Goal: Information Seeking & Learning: Learn about a topic

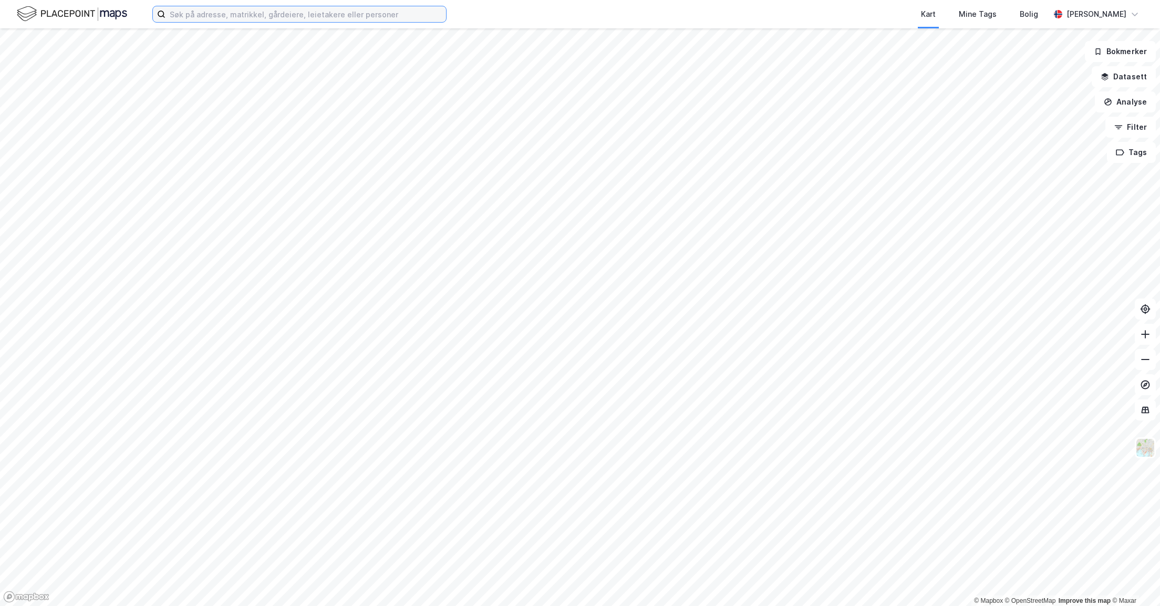
click at [211, 17] on input at bounding box center [306, 14] width 281 height 16
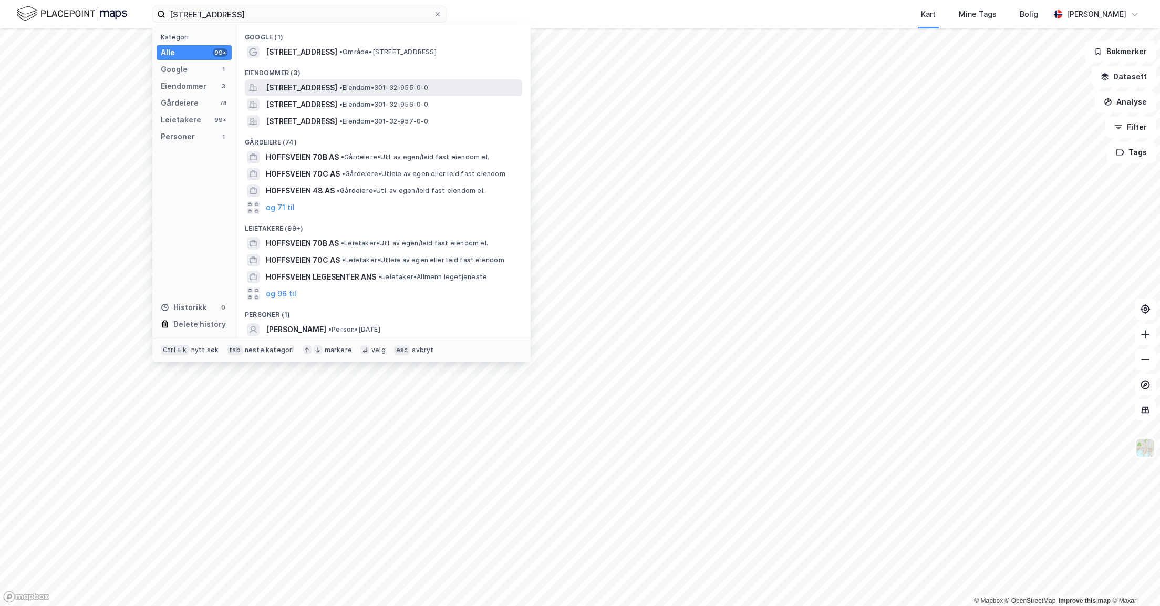
click at [299, 87] on span "[STREET_ADDRESS]" at bounding box center [301, 87] width 71 height 13
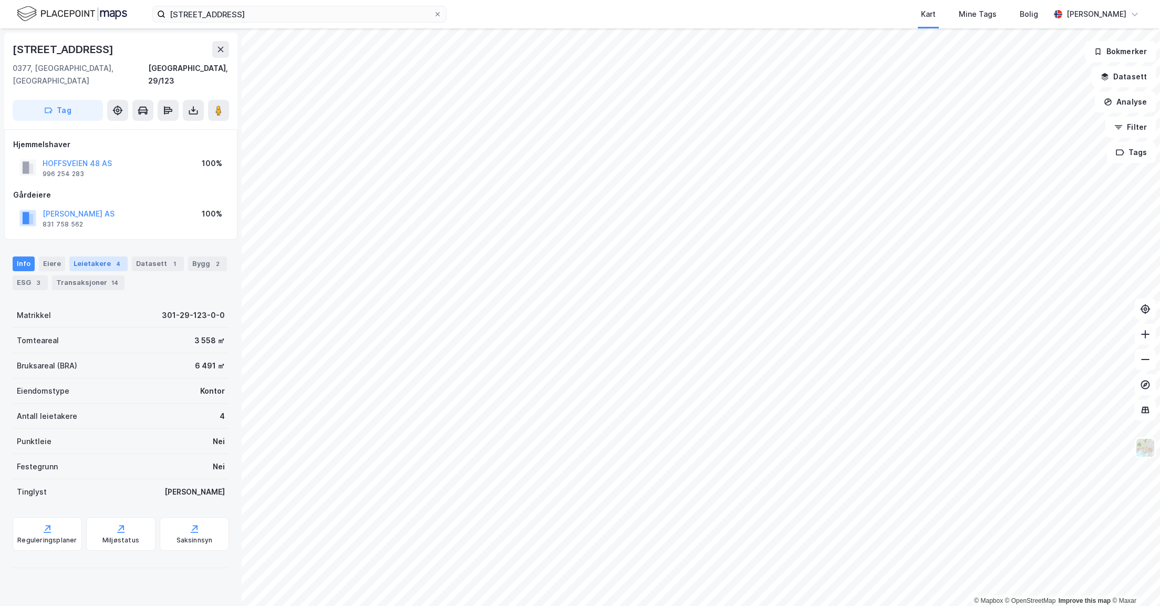
click at [82, 256] on div "Leietakere 4" at bounding box center [98, 263] width 58 height 15
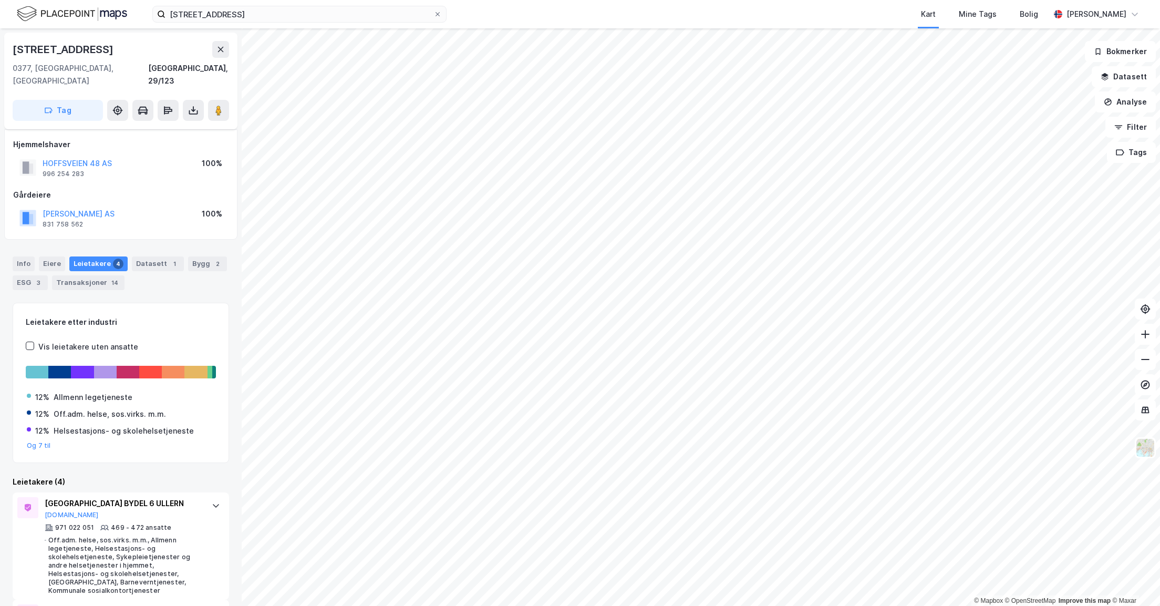
scroll to position [161, 0]
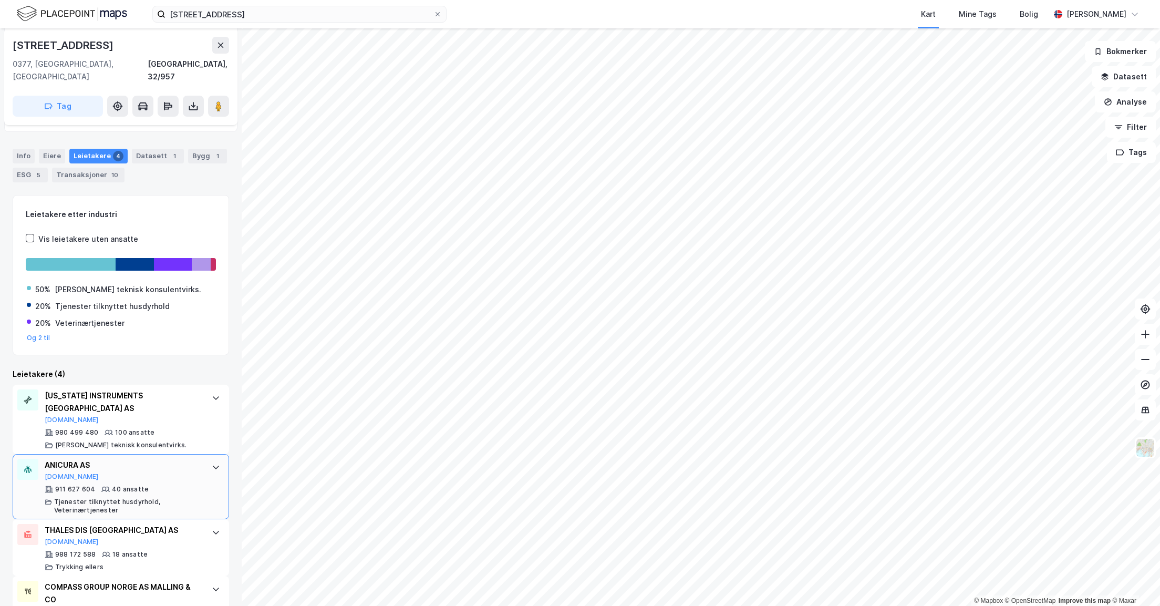
scroll to position [131, 0]
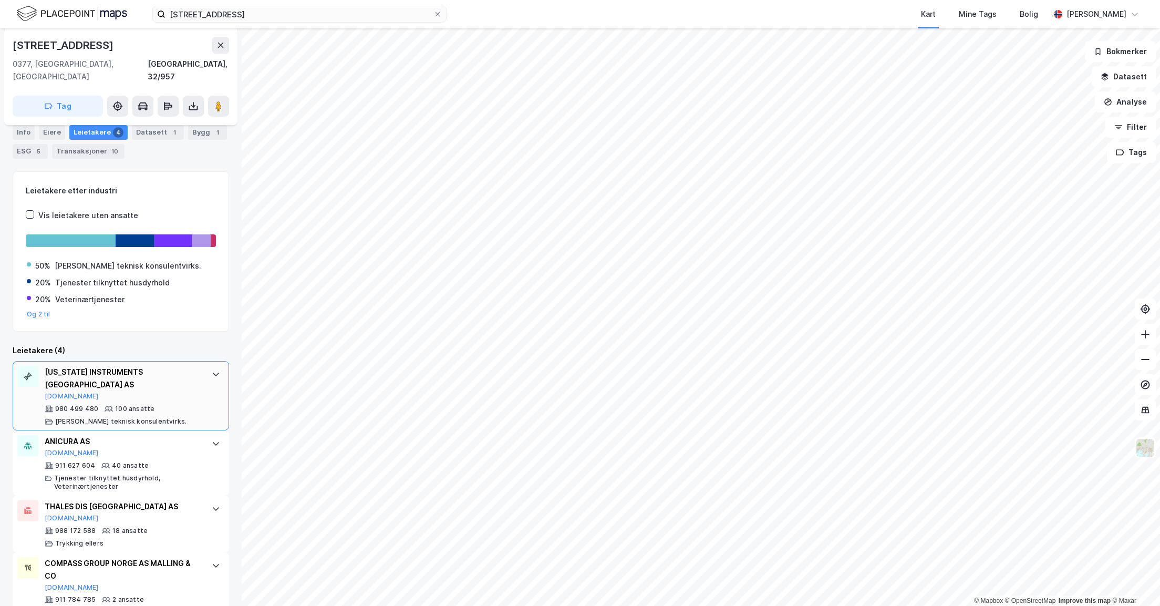
click at [213, 373] on icon at bounding box center [216, 375] width 6 height 4
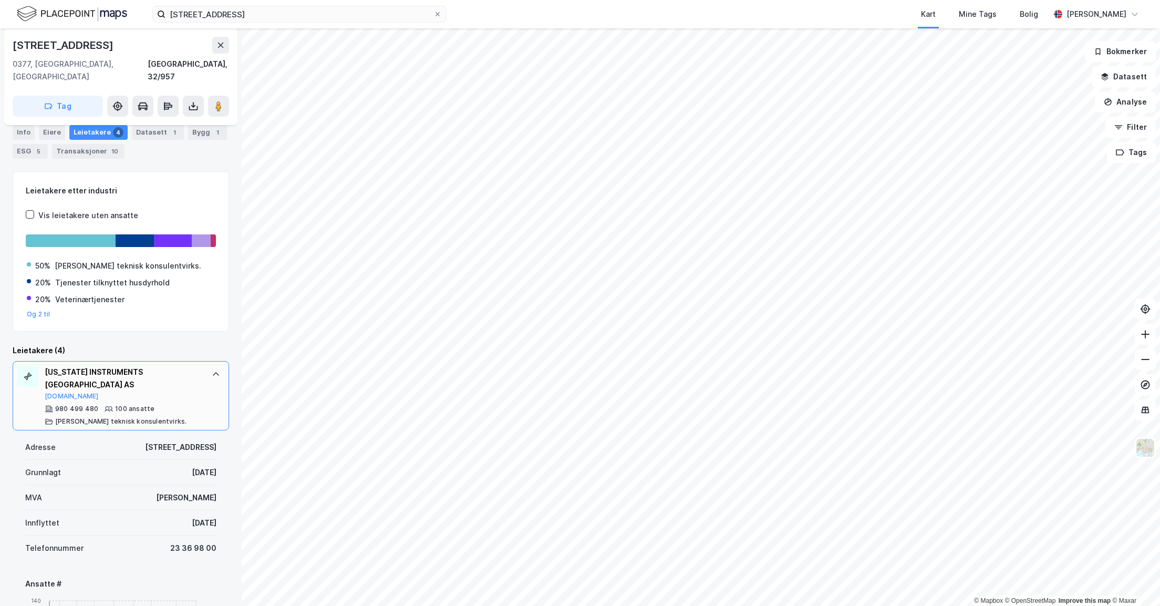
scroll to position [210, 0]
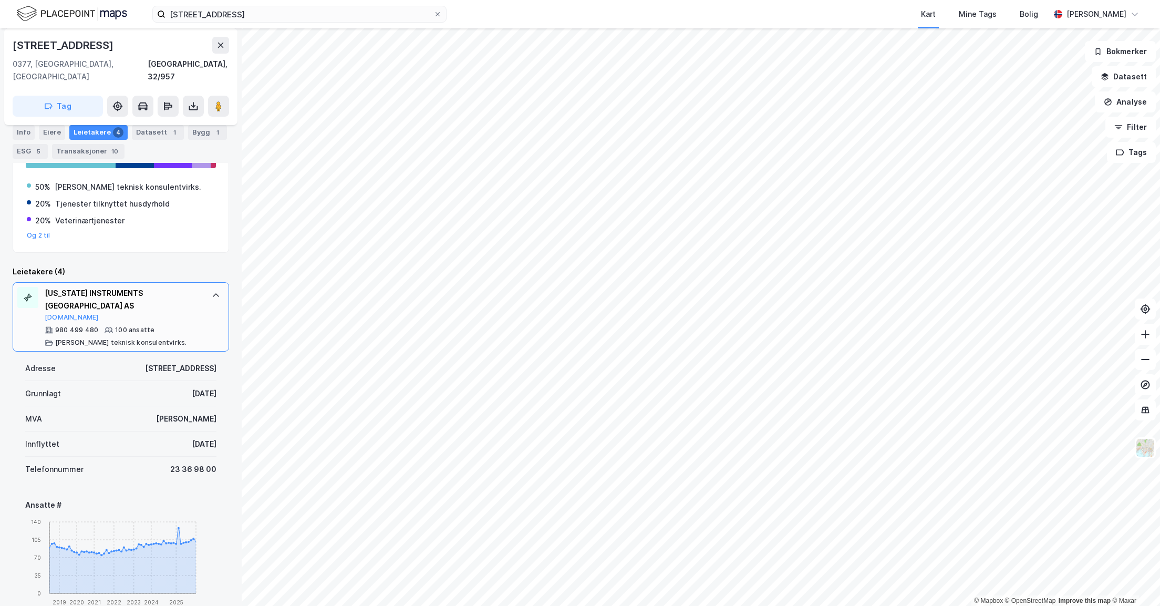
click at [208, 287] on div at bounding box center [216, 295] width 17 height 17
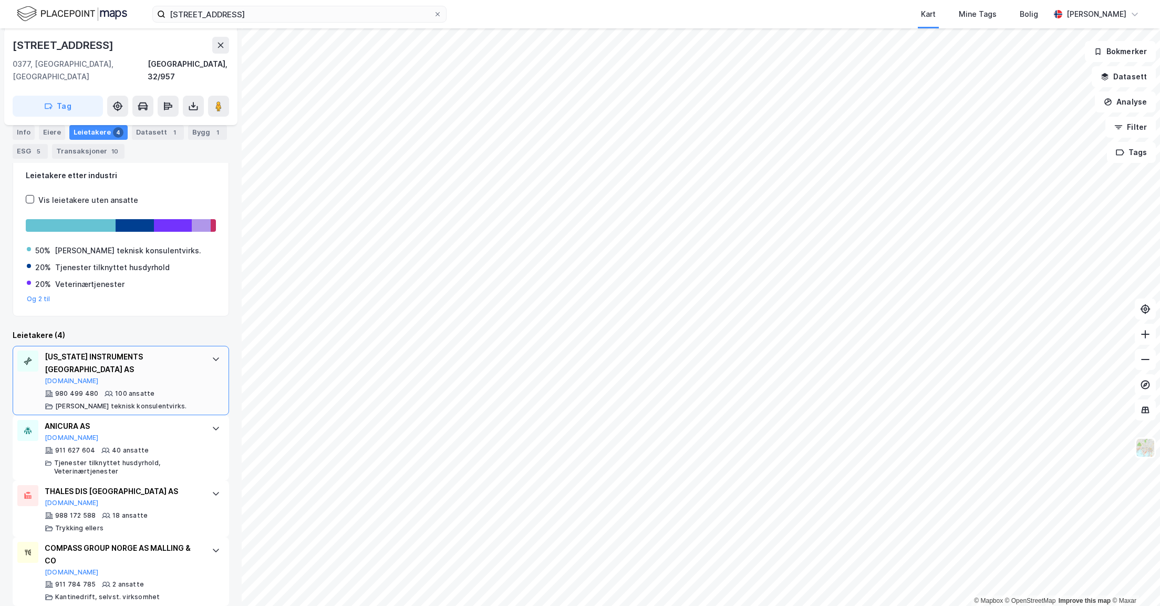
scroll to position [131, 0]
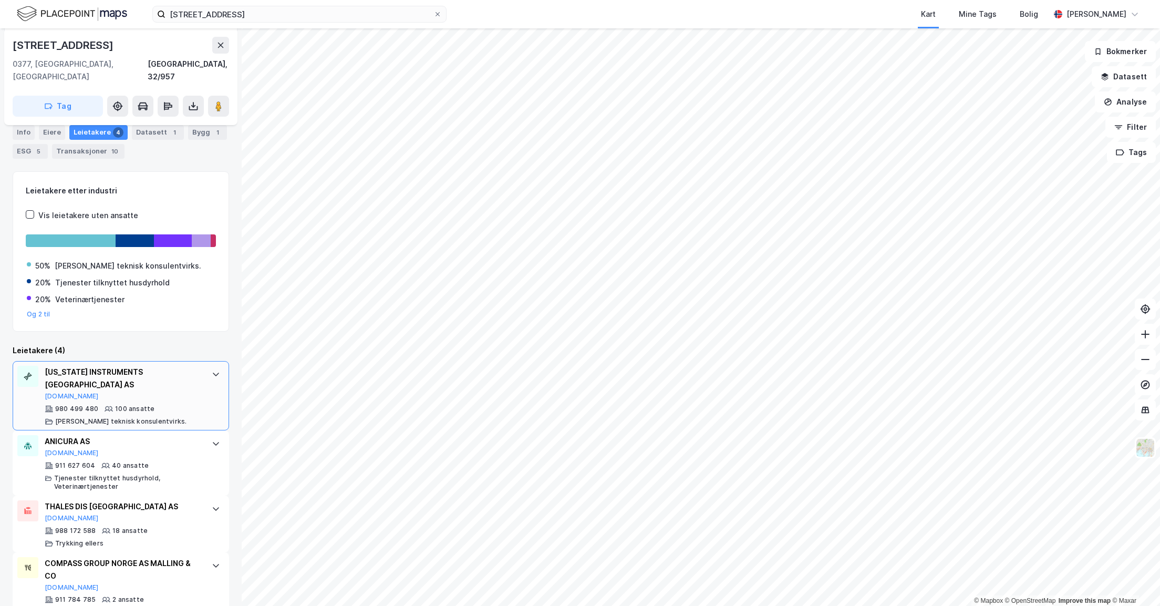
click at [208, 366] on div at bounding box center [216, 374] width 17 height 17
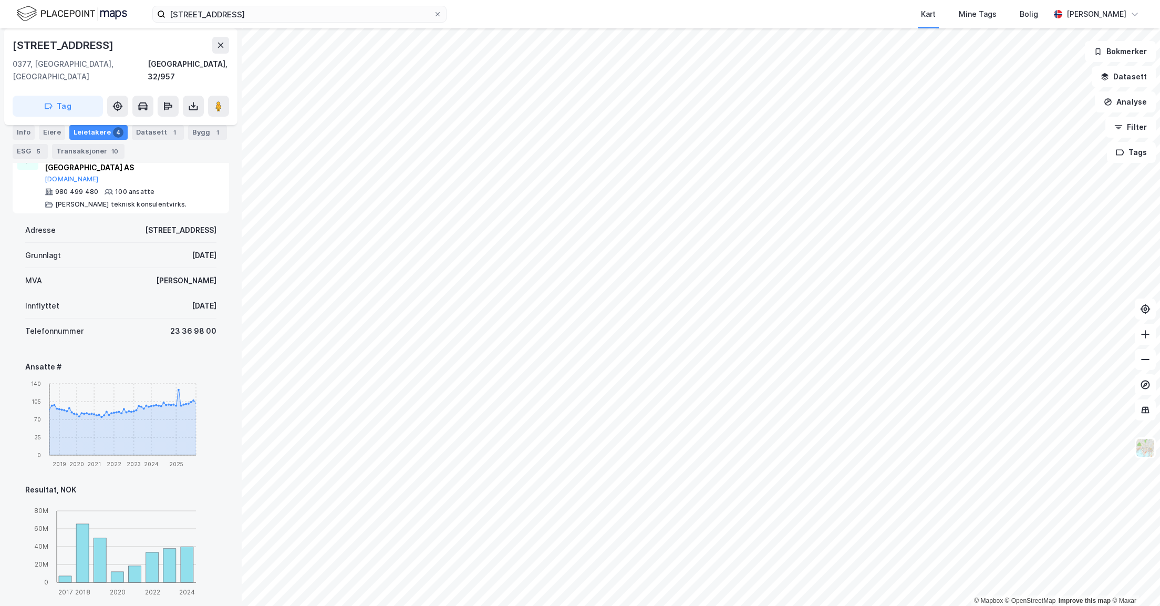
scroll to position [368, 0]
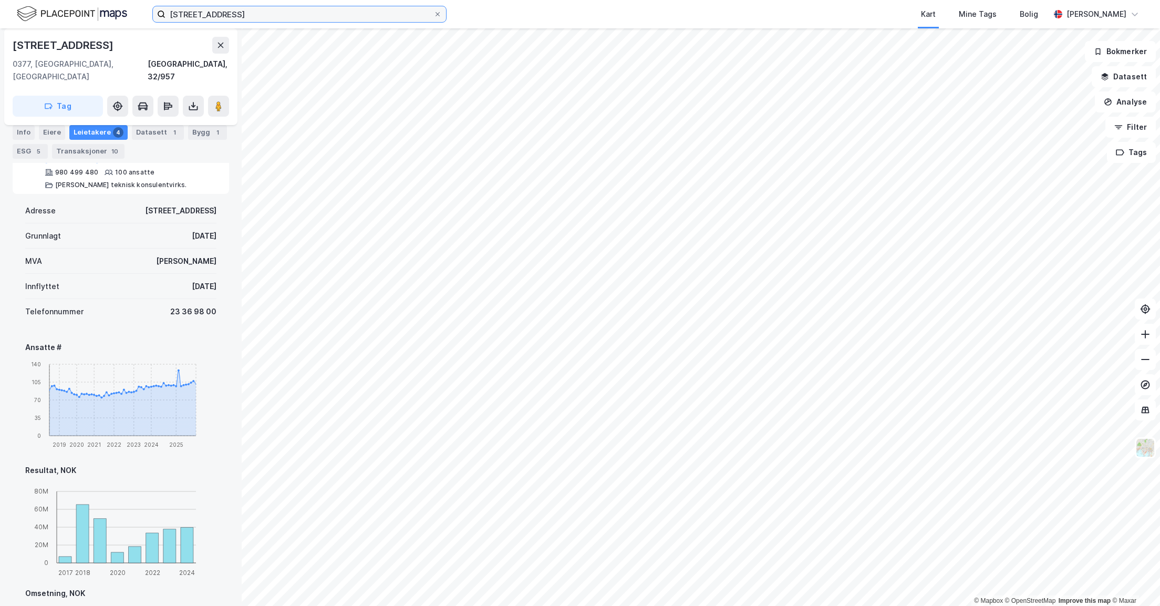
click at [264, 18] on input "[STREET_ADDRESS]" at bounding box center [300, 14] width 268 height 16
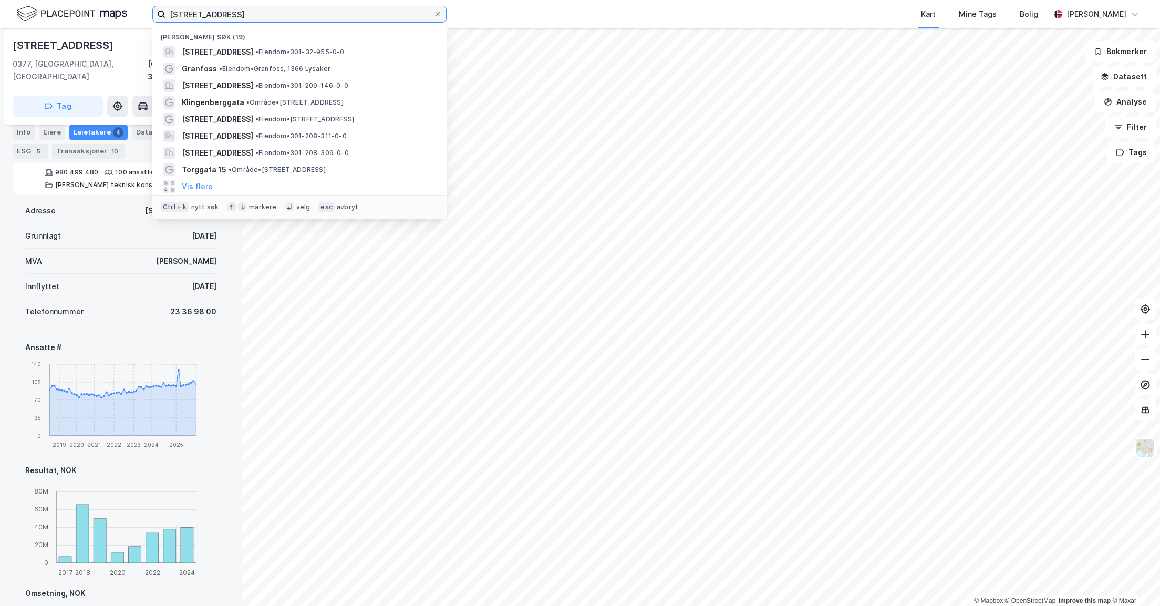
drag, startPoint x: 263, startPoint y: 17, endPoint x: 95, endPoint y: 5, distance: 169.1
click at [95, 5] on div "[STREET_ADDRESS] • Eiendom • 301-32-955-0-0 Granfoss • [PERSON_NAME][GEOGRAPHIC…" at bounding box center [580, 14] width 1160 height 28
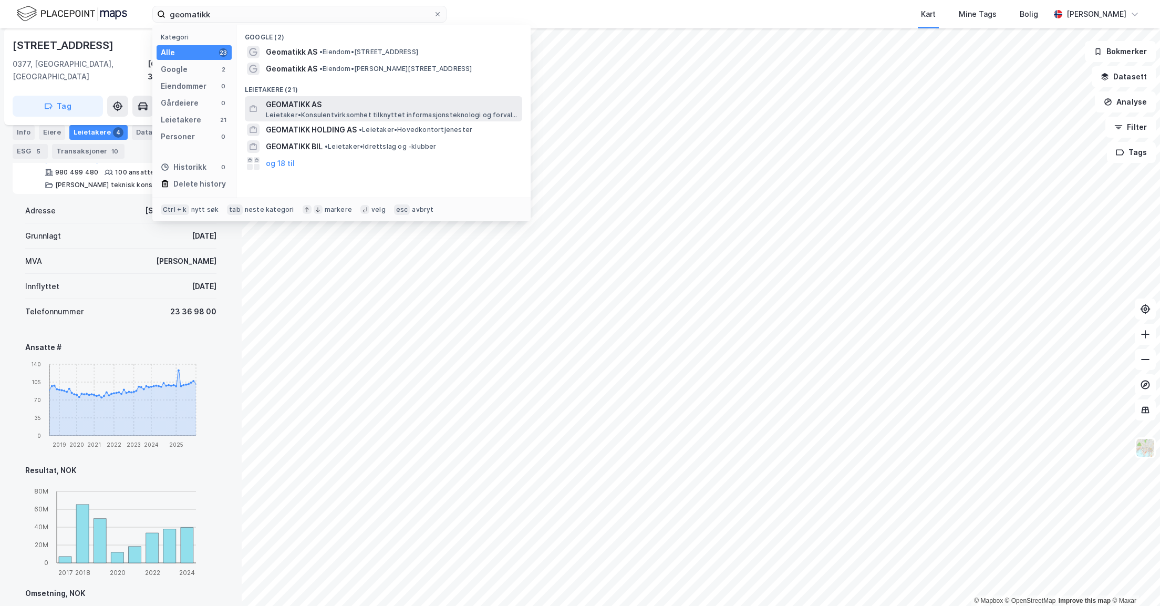
click at [293, 106] on span "GEOMATIKK AS" at bounding box center [392, 104] width 252 height 13
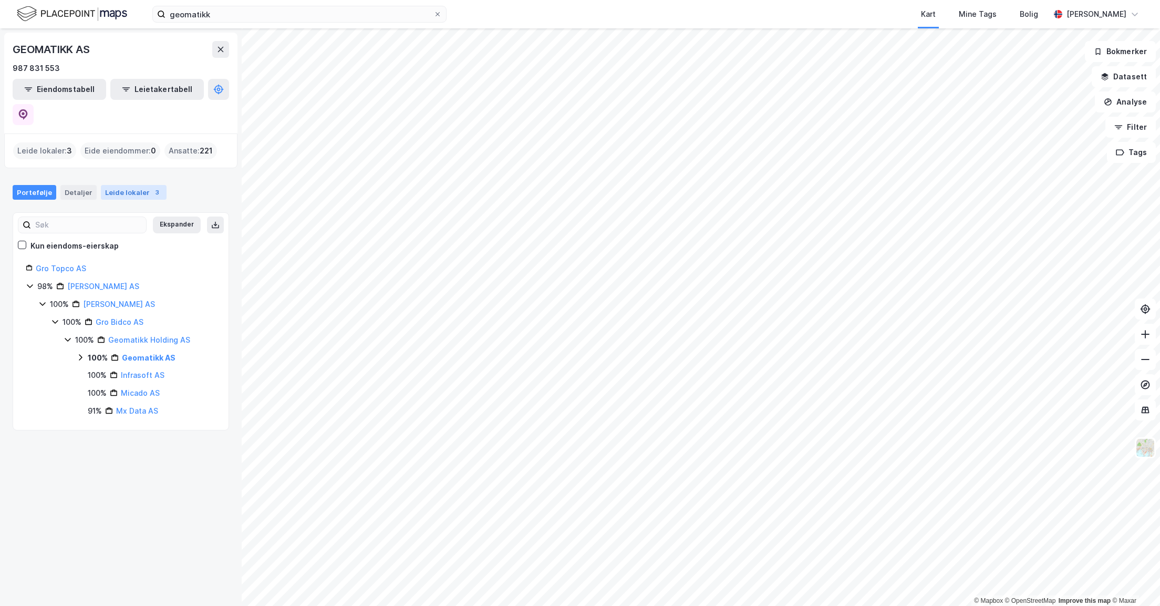
click at [127, 185] on div "Leide lokaler 3" at bounding box center [134, 192] width 66 height 15
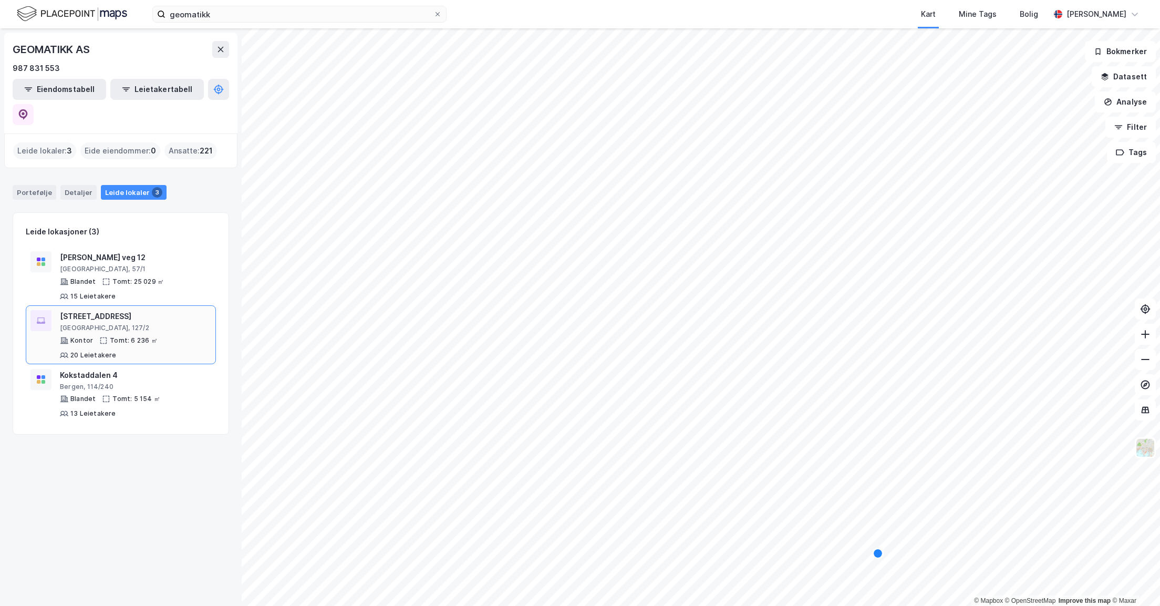
click at [91, 310] on div "[STREET_ADDRESS]" at bounding box center [135, 316] width 151 height 13
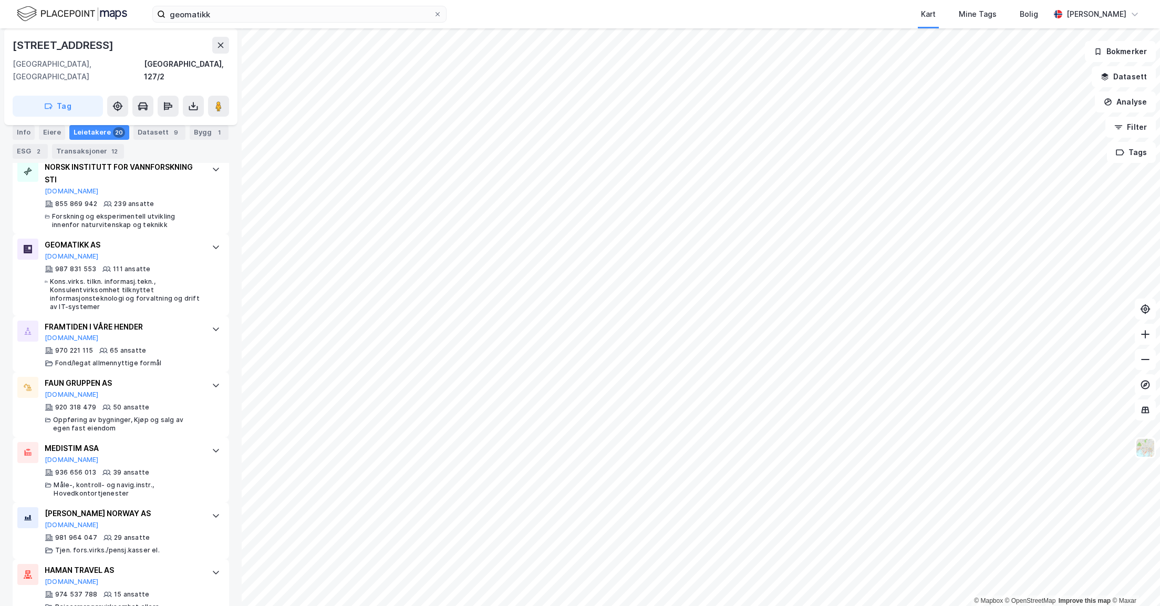
scroll to position [315, 0]
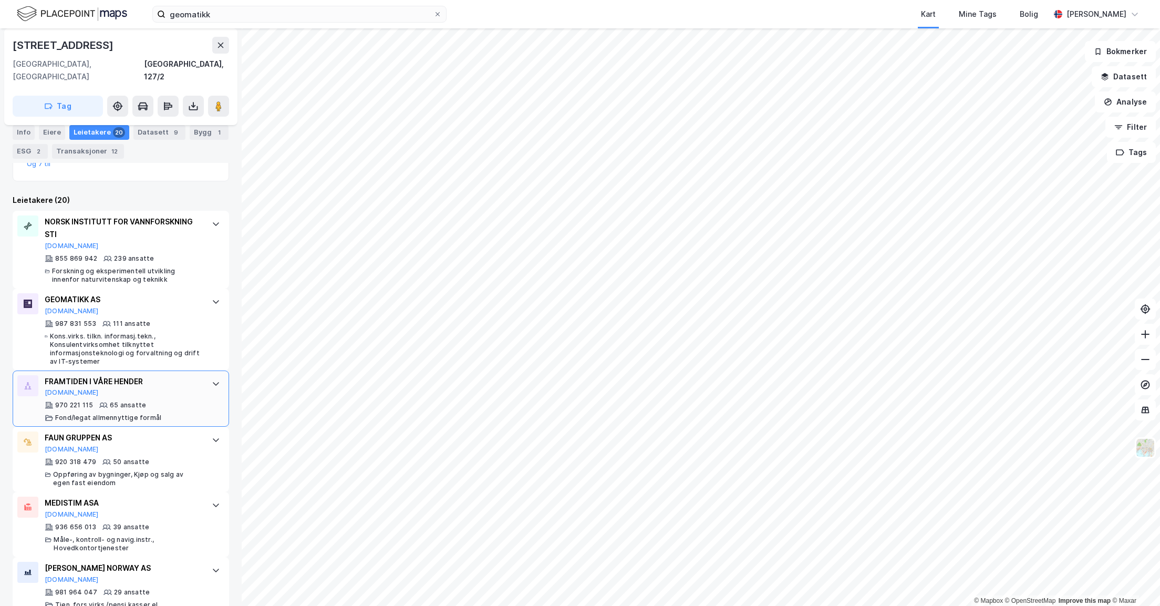
click at [212, 379] on icon at bounding box center [216, 383] width 8 height 8
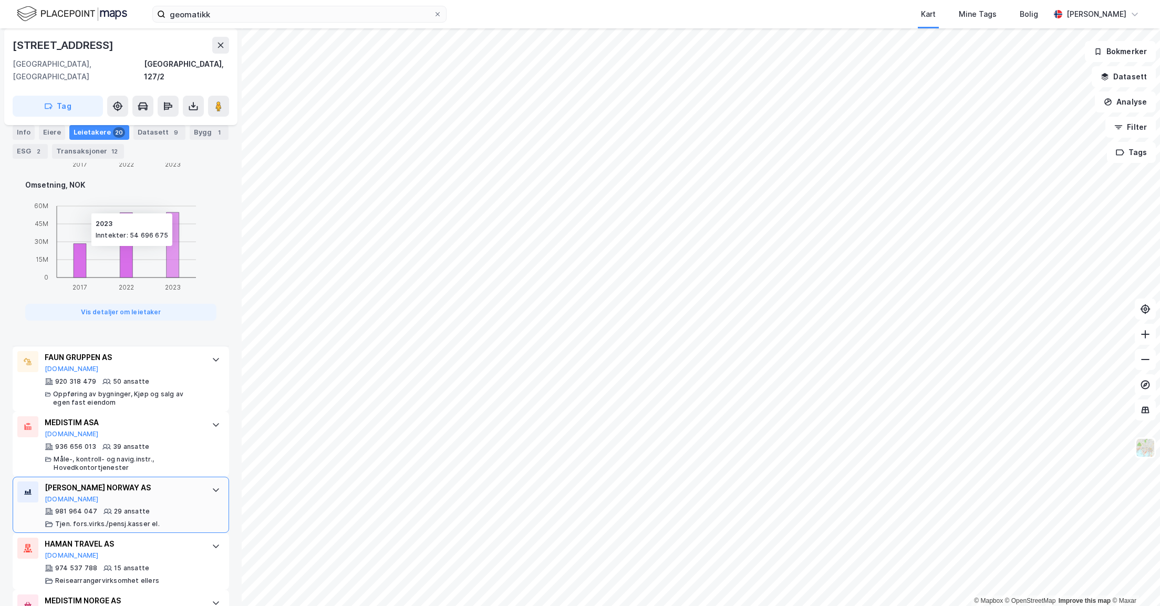
scroll to position [1104, 0]
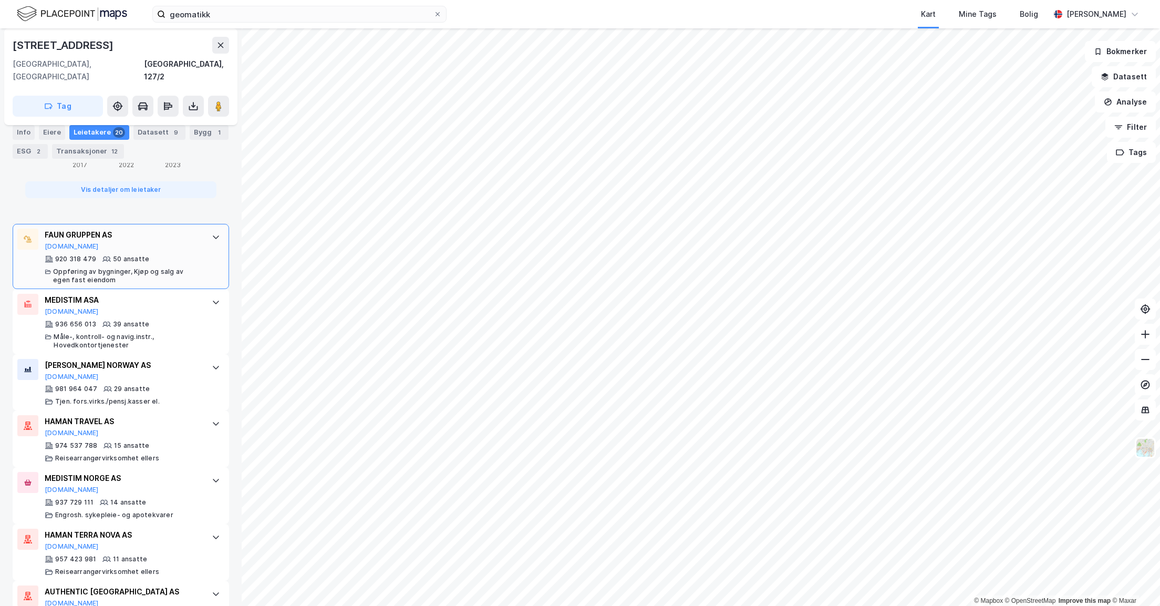
click at [212, 233] on icon at bounding box center [216, 237] width 8 height 8
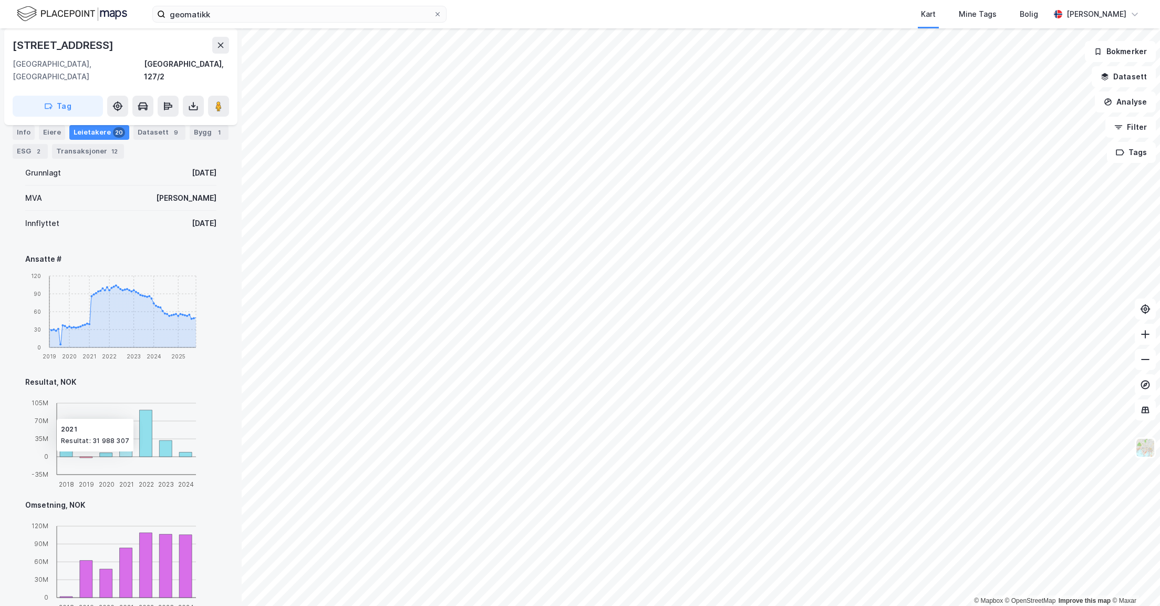
scroll to position [992, 0]
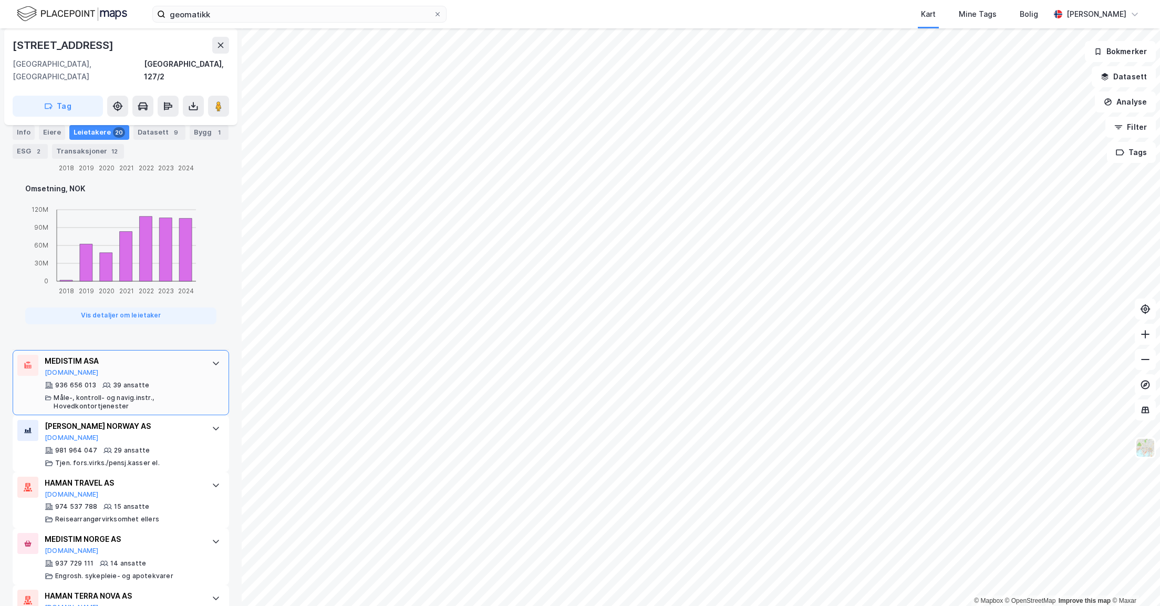
click at [212, 359] on icon at bounding box center [216, 363] width 8 height 8
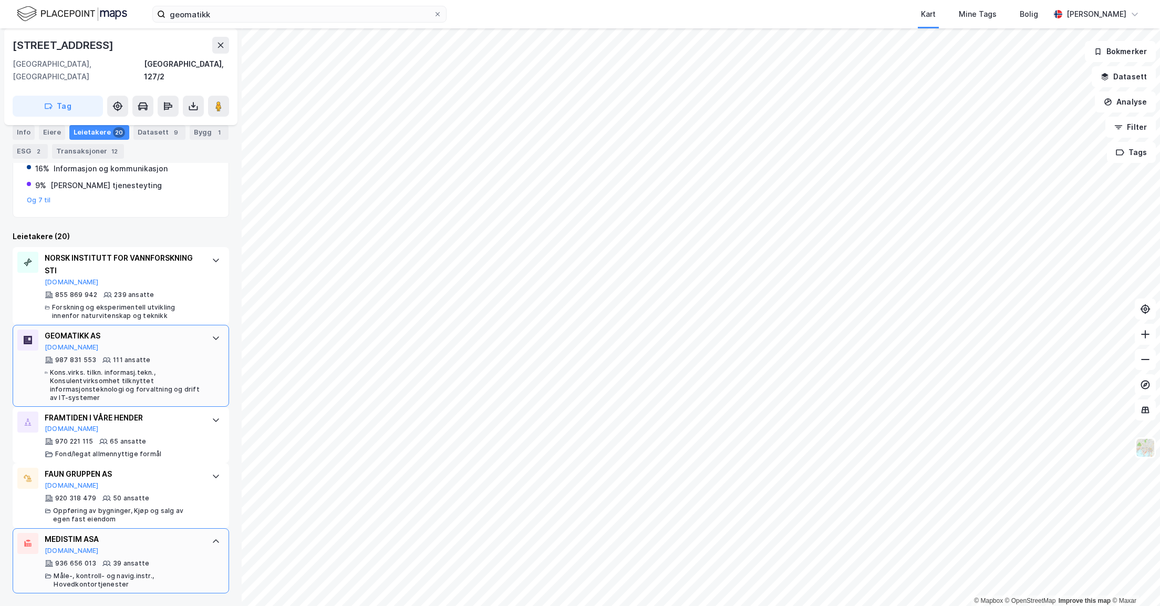
scroll to position [361, 0]
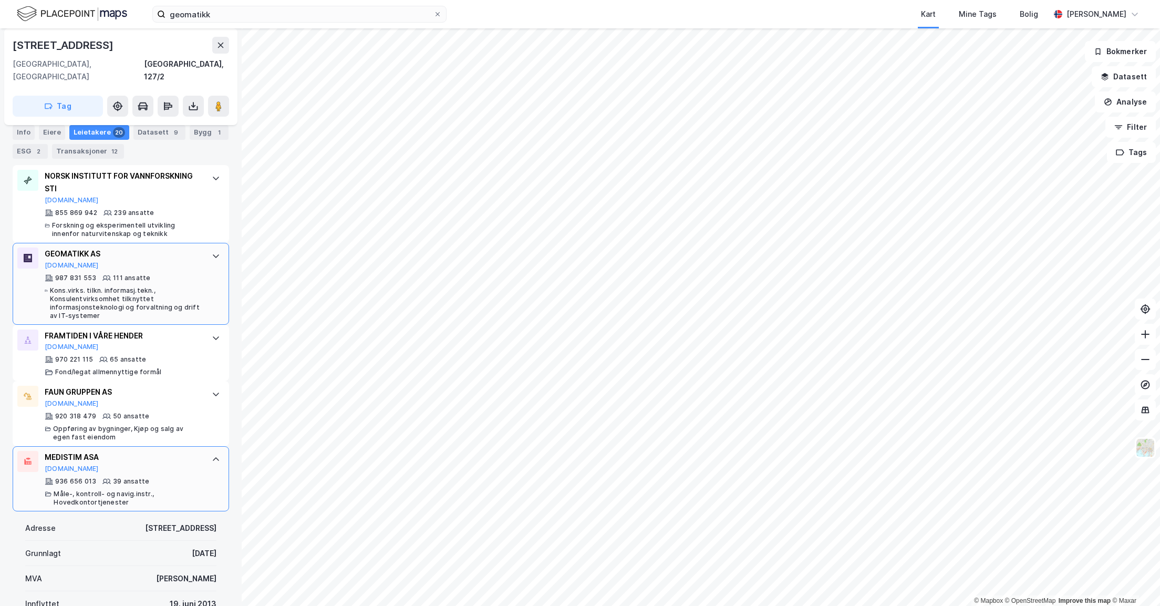
click at [213, 254] on icon at bounding box center [216, 256] width 6 height 4
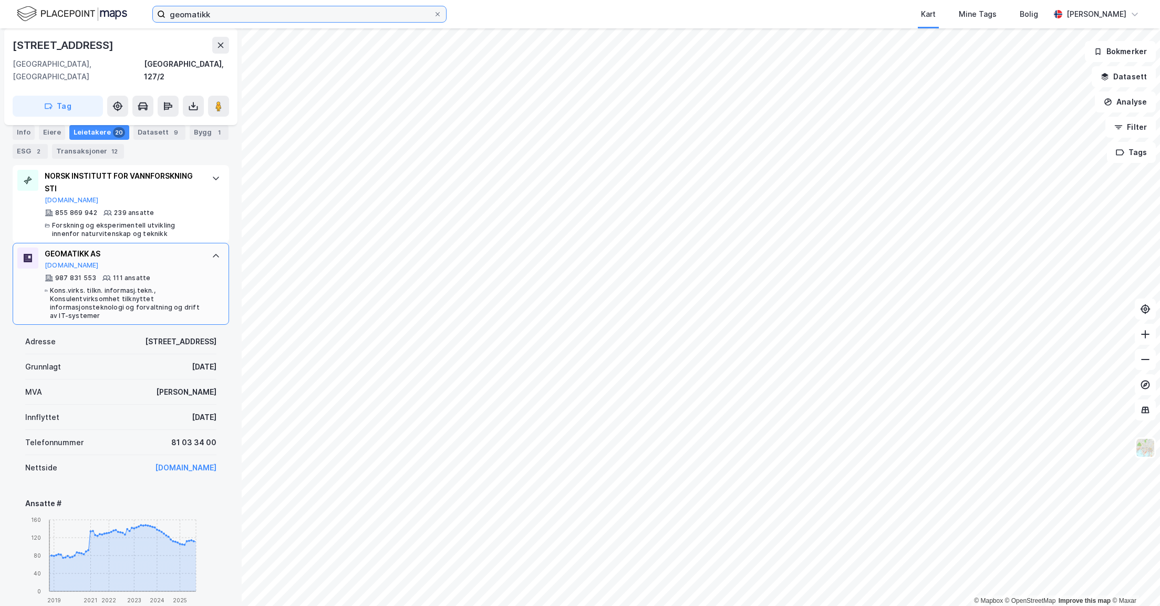
click at [200, 13] on input "geomatikk" at bounding box center [300, 14] width 268 height 16
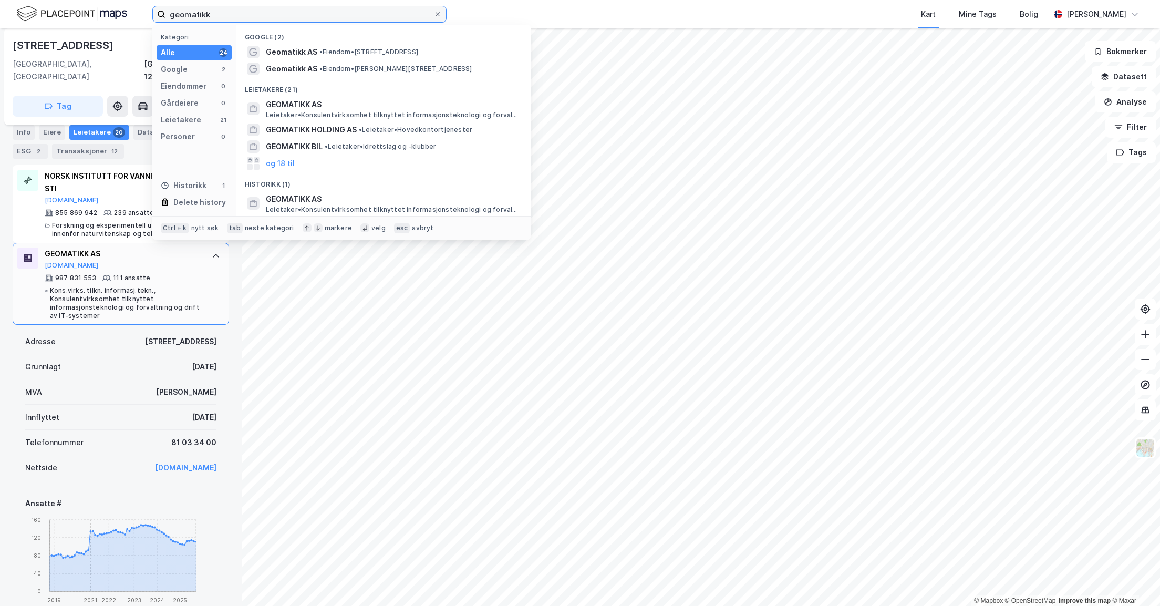
drag, startPoint x: 214, startPoint y: 14, endPoint x: 85, endPoint y: 7, distance: 129.5
click at [108, 7] on div "geomatikk Kategori Alle 24 Google 2 Eiendommer 0 Gårdeiere 0 Leietakere 21 Pers…" at bounding box center [580, 14] width 1160 height 28
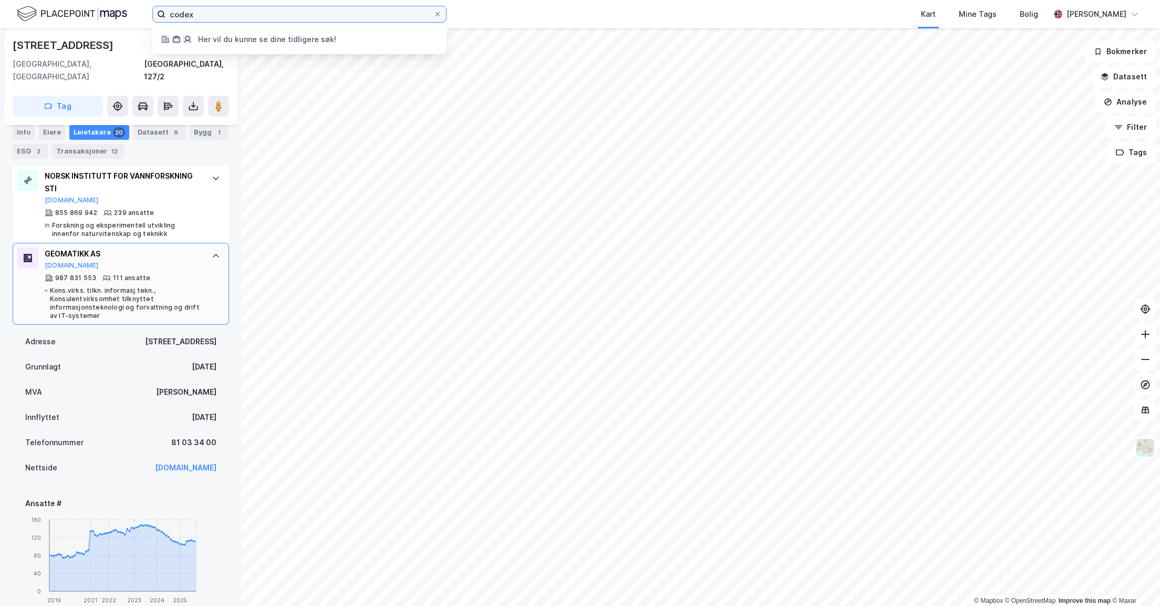
type input "codex"
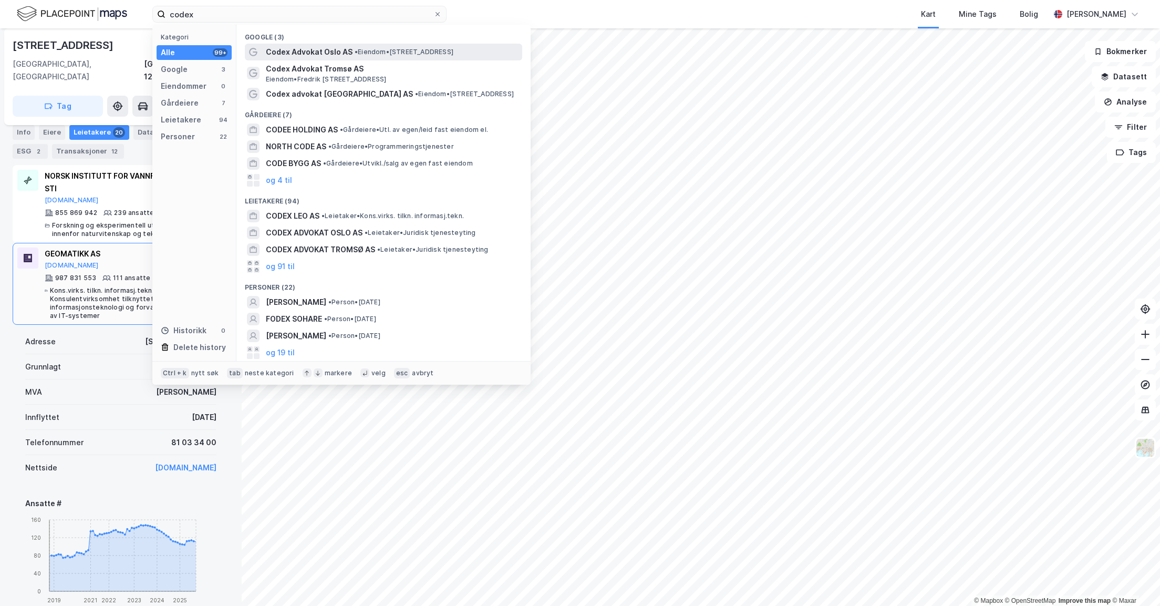
click at [296, 53] on span "Codex Advokat Oslo AS" at bounding box center [309, 52] width 87 height 13
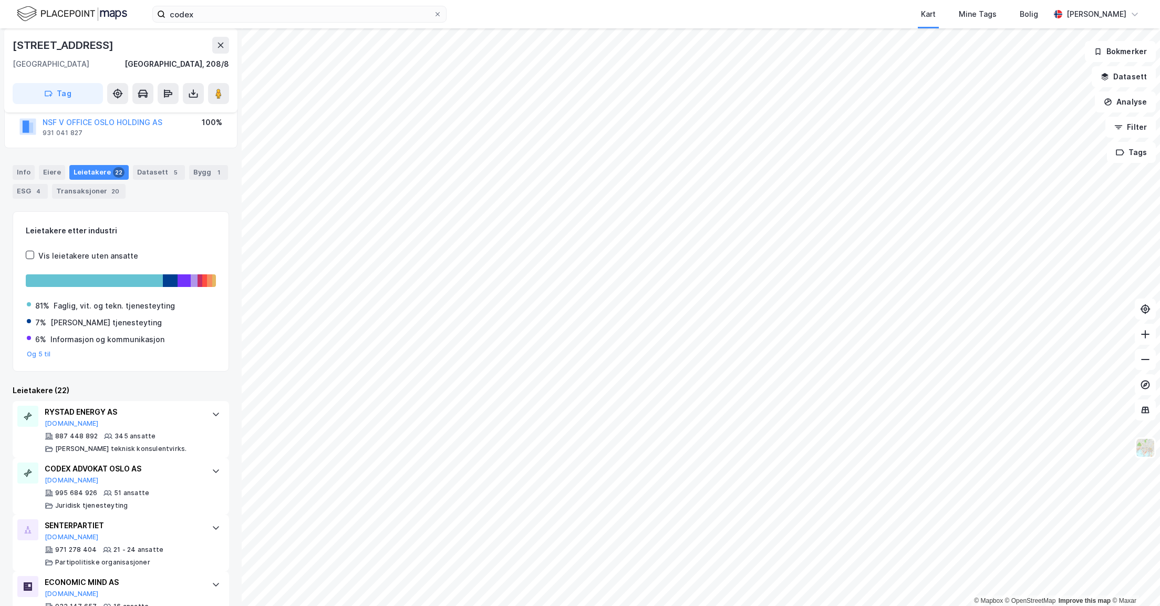
scroll to position [158, 0]
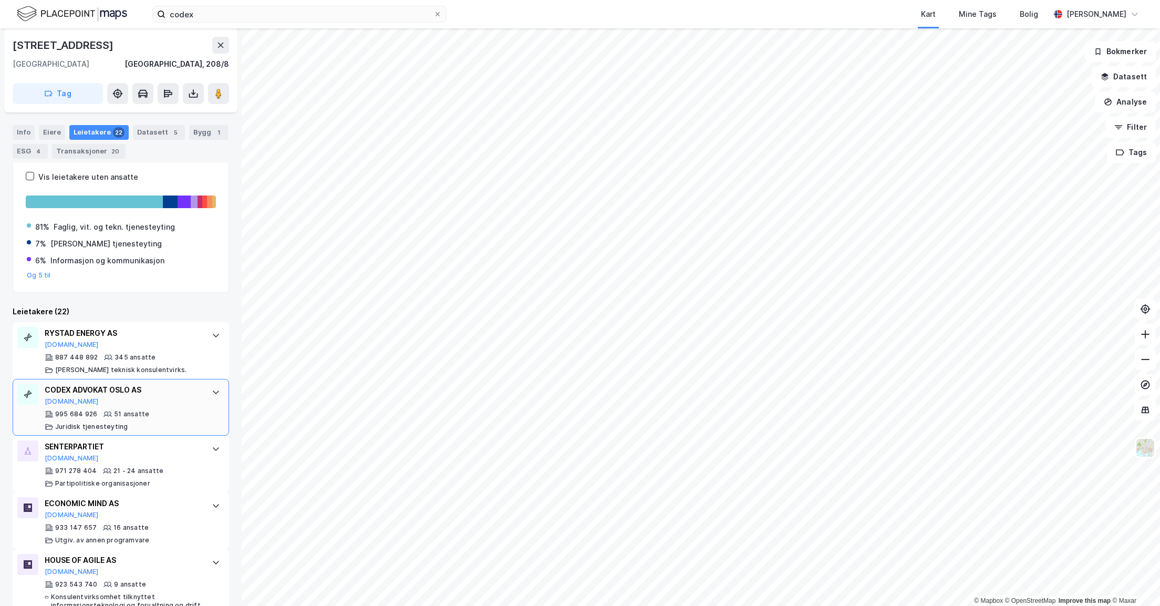
click at [212, 393] on icon at bounding box center [216, 392] width 8 height 8
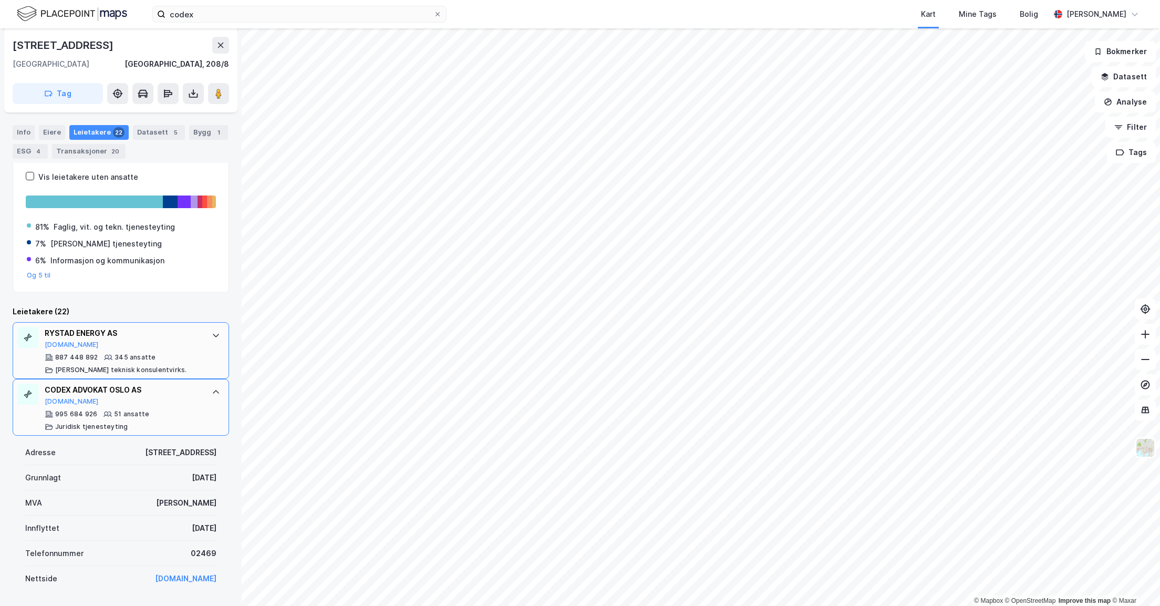
click at [208, 332] on div at bounding box center [216, 335] width 17 height 17
